Goal: Learn about a topic

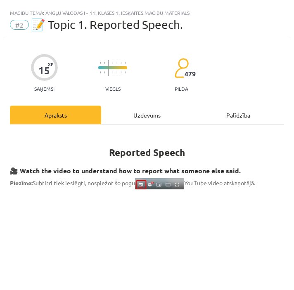
scroll to position [173, 0]
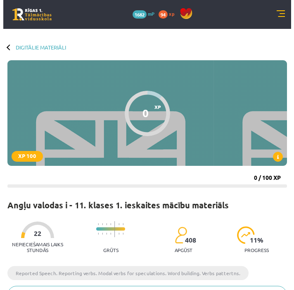
scroll to position [266, 0]
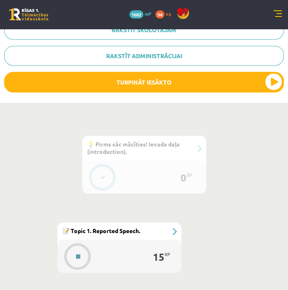
click at [75, 254] on button at bounding box center [78, 256] width 19 height 19
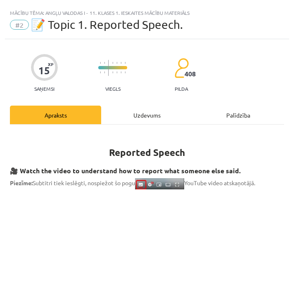
click at [152, 113] on div "Uzdevums" at bounding box center [146, 115] width 91 height 19
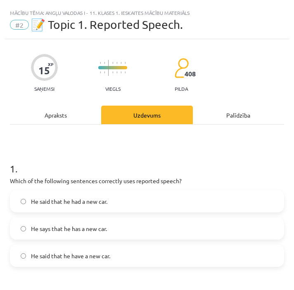
scroll to position [5, 0]
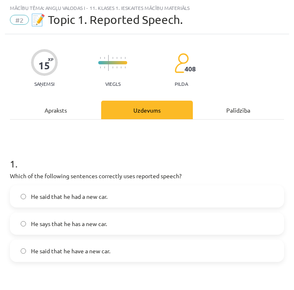
click at [75, 113] on div "Apraksts" at bounding box center [55, 110] width 91 height 19
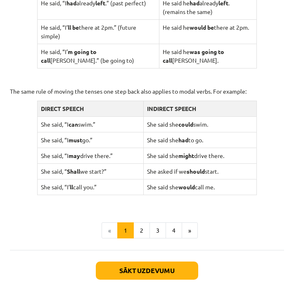
scroll to position [870, 0]
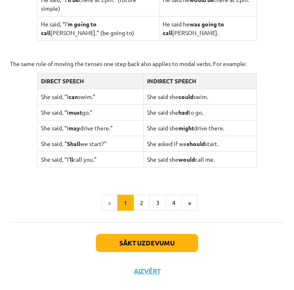
drag, startPoint x: 10, startPoint y: 85, endPoint x: 223, endPoint y: 162, distance: 226.3
copy div "When we want to report what someone said without speech marks and without neces…"
